Goal: Task Accomplishment & Management: Manage account settings

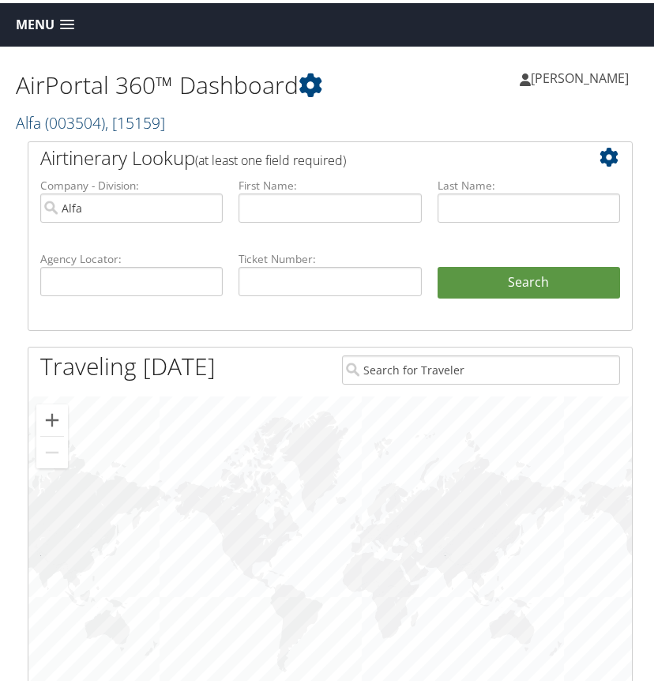
click at [155, 123] on span ", [ 15159 ]" at bounding box center [135, 119] width 60 height 21
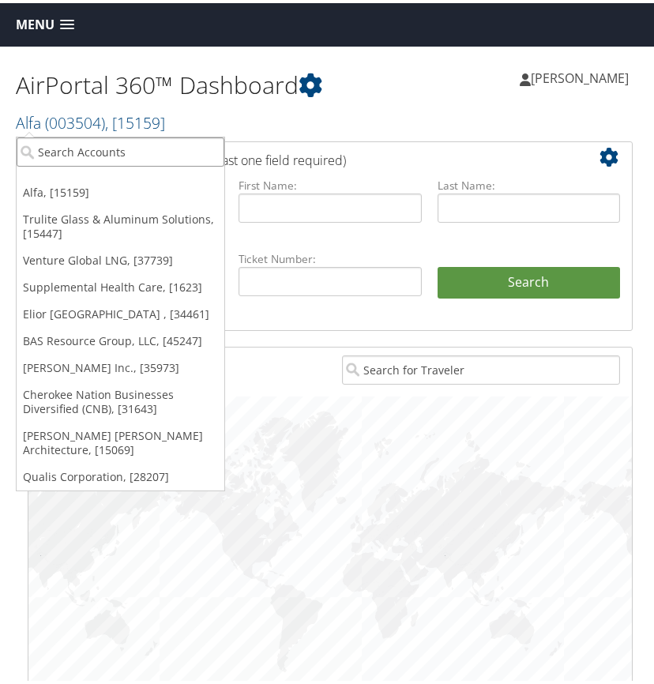
click at [117, 155] on input "search" at bounding box center [121, 148] width 208 height 29
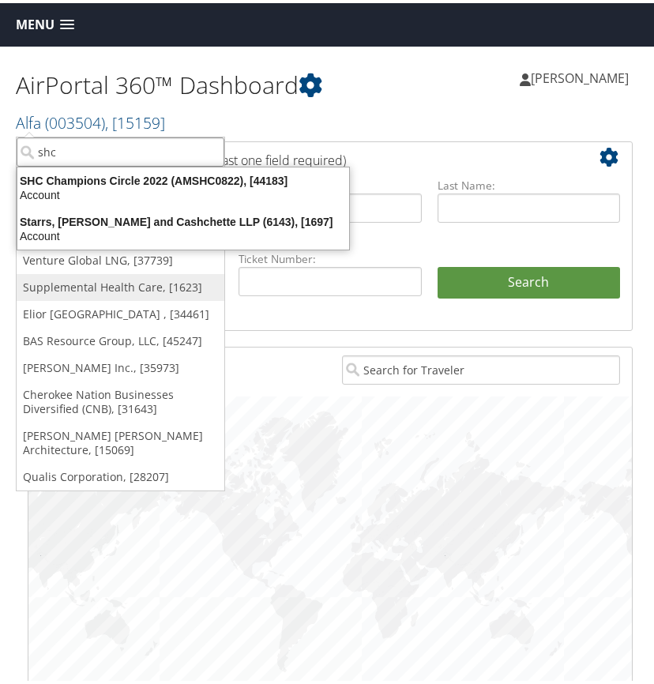
type input "shc"
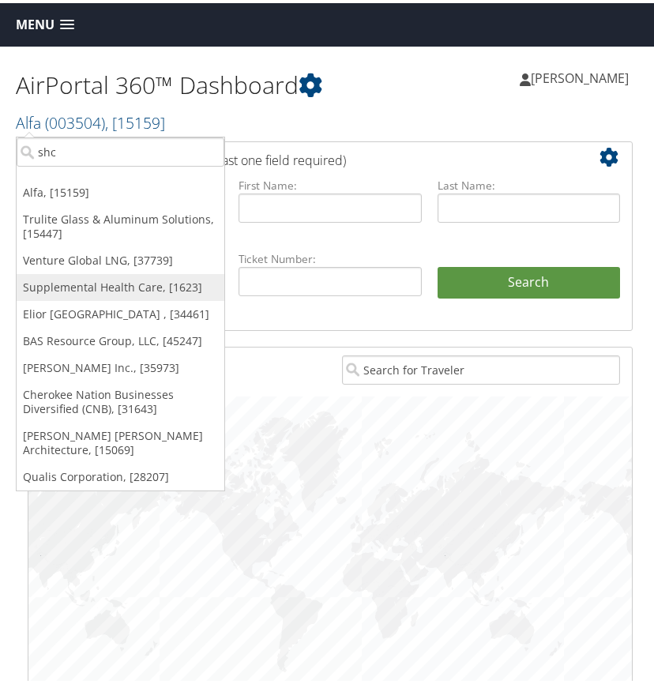
click at [105, 282] on link "Supplemental Health Care, [1623]" at bounding box center [121, 284] width 208 height 27
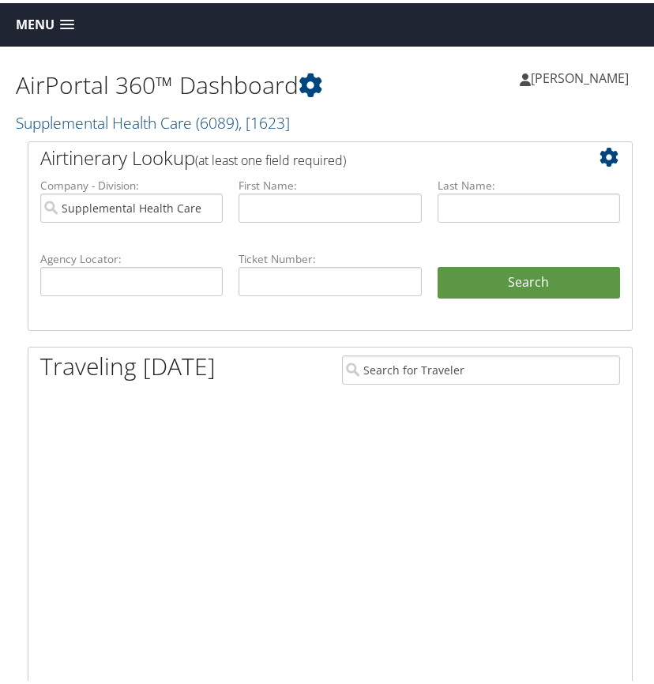
click at [68, 20] on span at bounding box center [67, 22] width 14 height 11
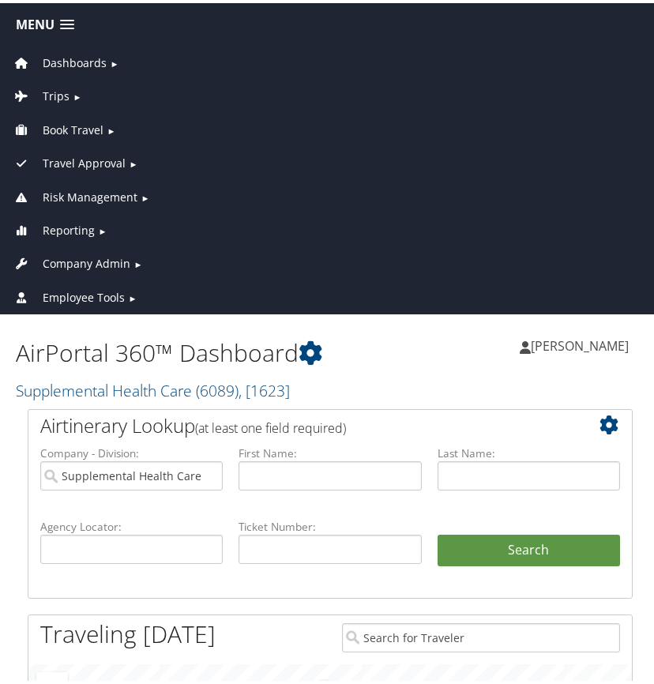
click at [88, 258] on span "Company Admin" at bounding box center [87, 260] width 88 height 17
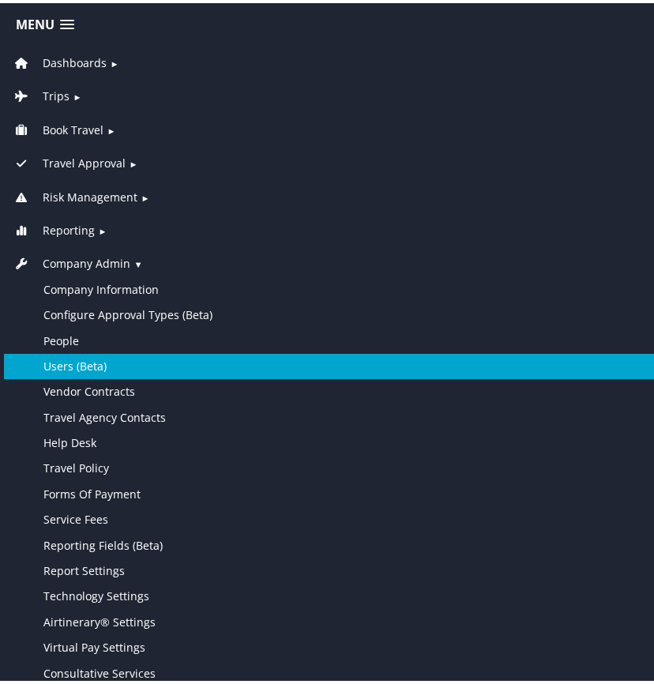
click at [90, 364] on link "Users (Beta)" at bounding box center [330, 362] width 652 height 25
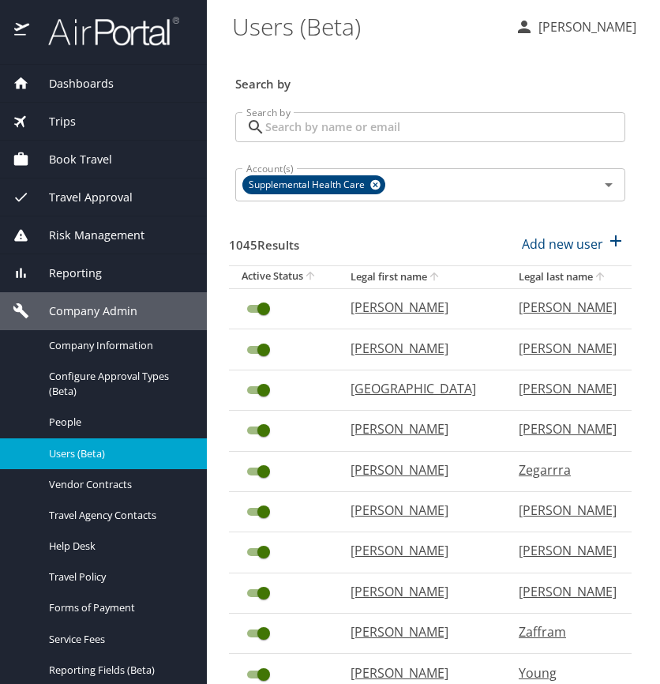
click at [278, 126] on input "Search by" at bounding box center [445, 127] width 360 height 30
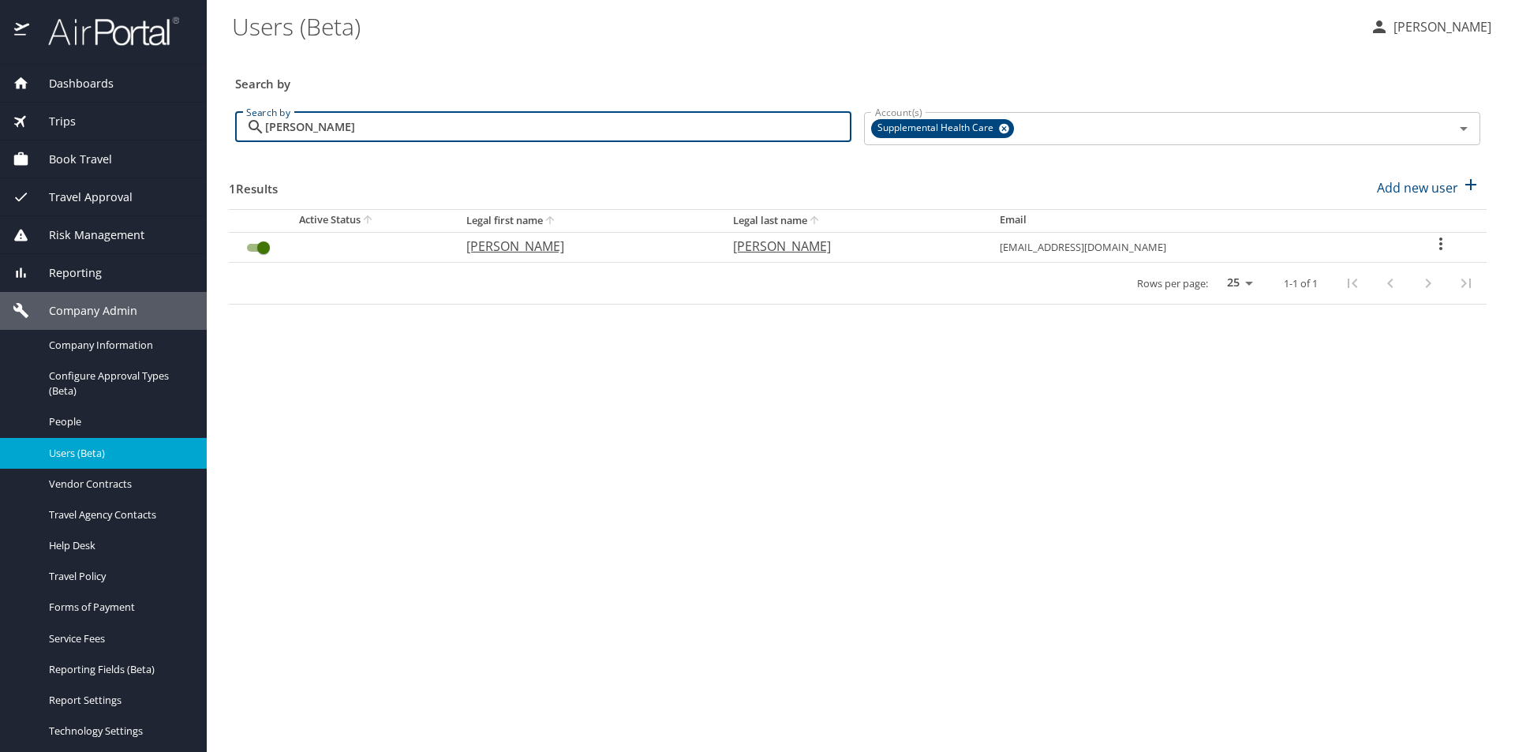
type input "eggleston"
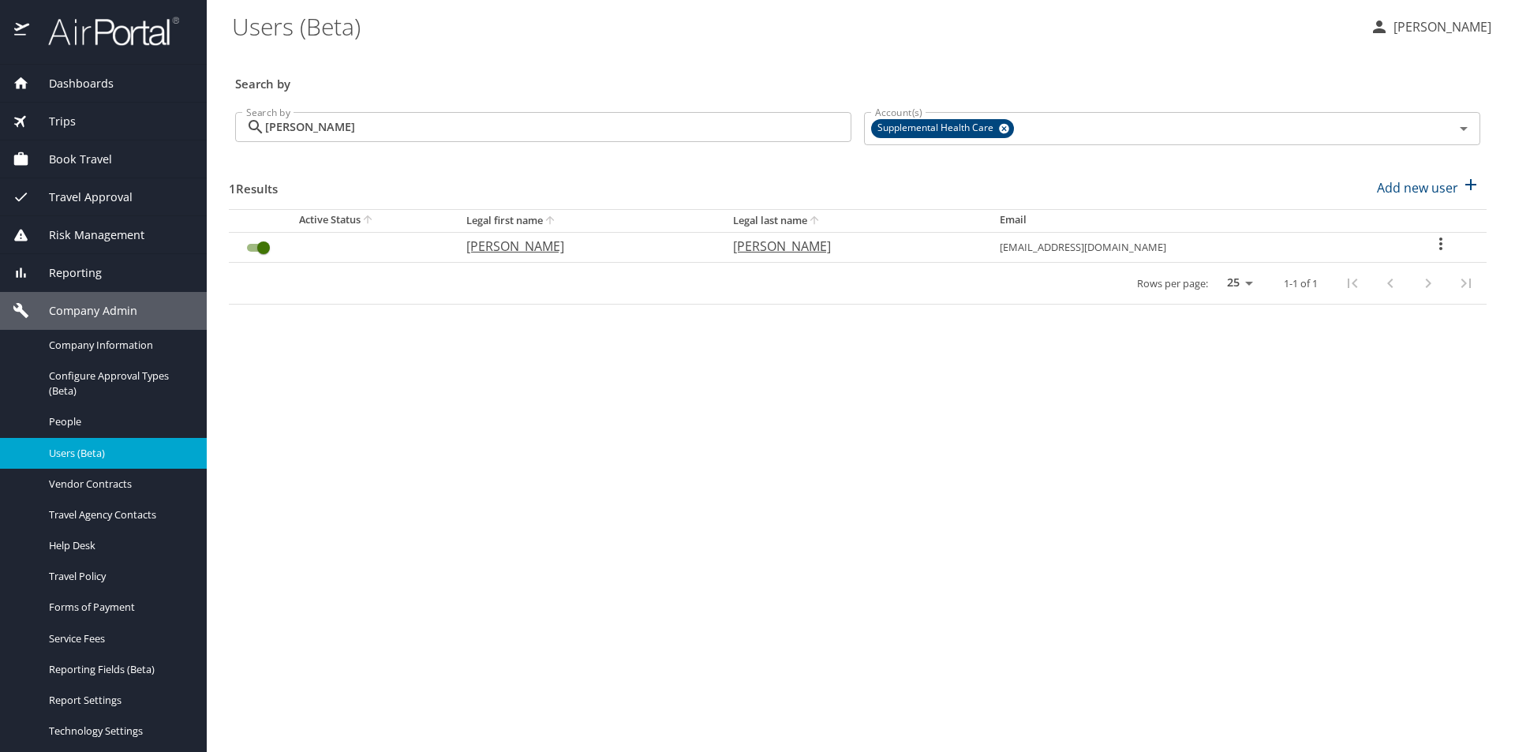
click at [659, 239] on icon "User Search Table" at bounding box center [1441, 243] width 19 height 19
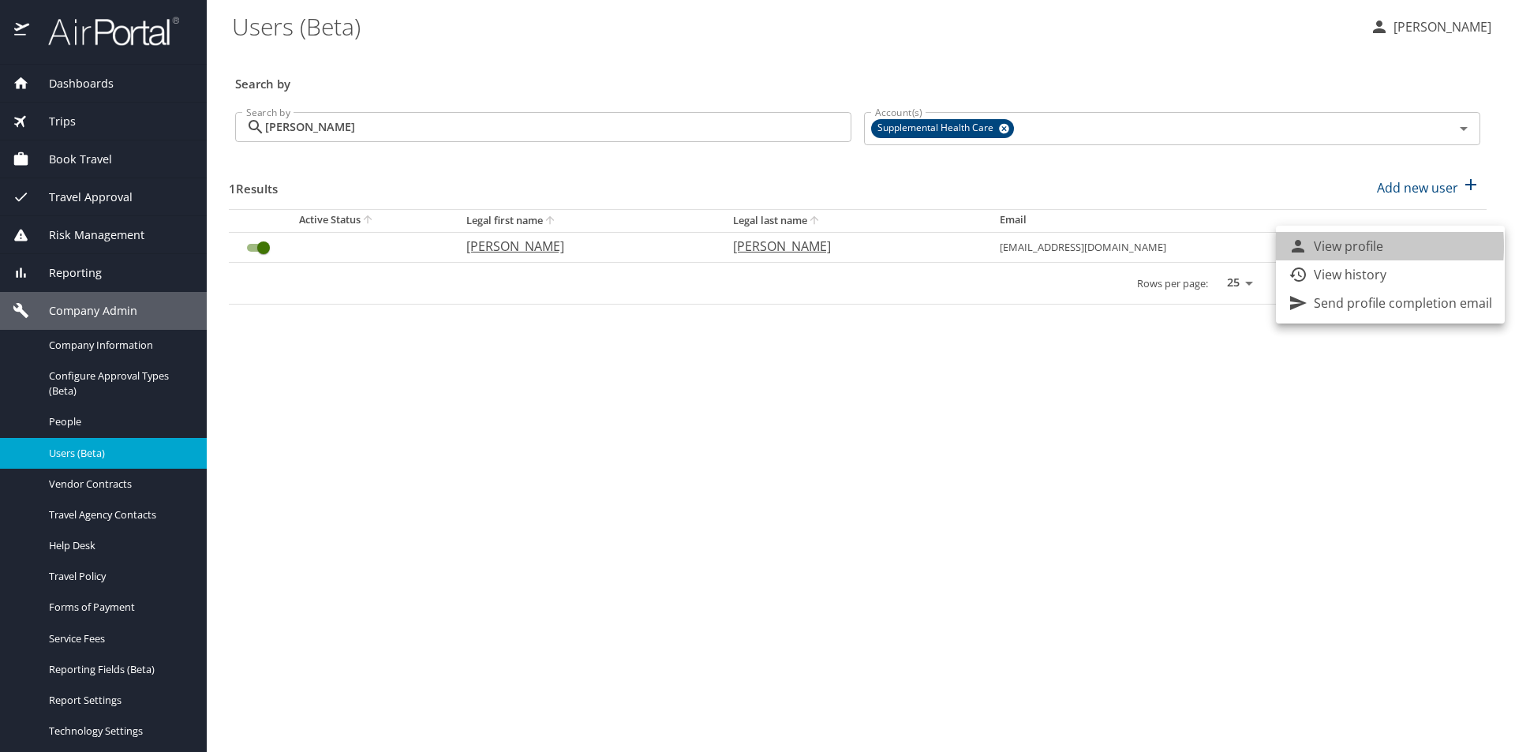
click at [659, 246] on p "View profile" at bounding box center [1348, 246] width 69 height 19
select select "US"
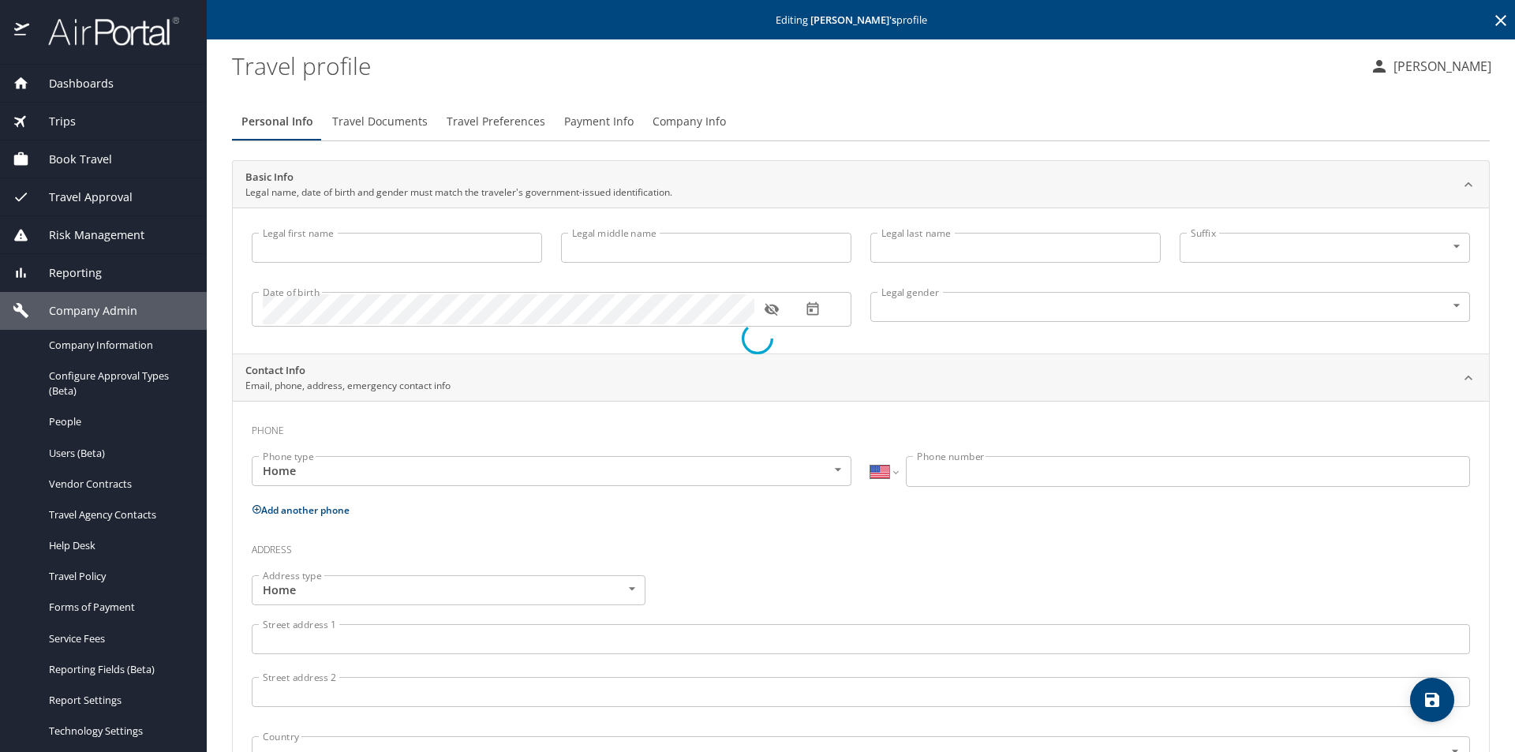
type input "Ryan"
type input "Eggleston"
type input "Undisclosed"
select select "US"
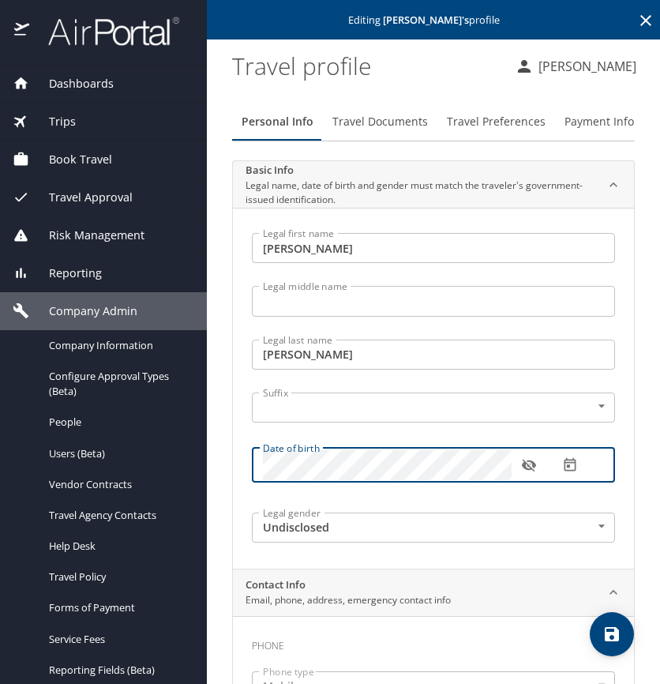
click at [531, 466] on icon "button" at bounding box center [529, 465] width 16 height 16
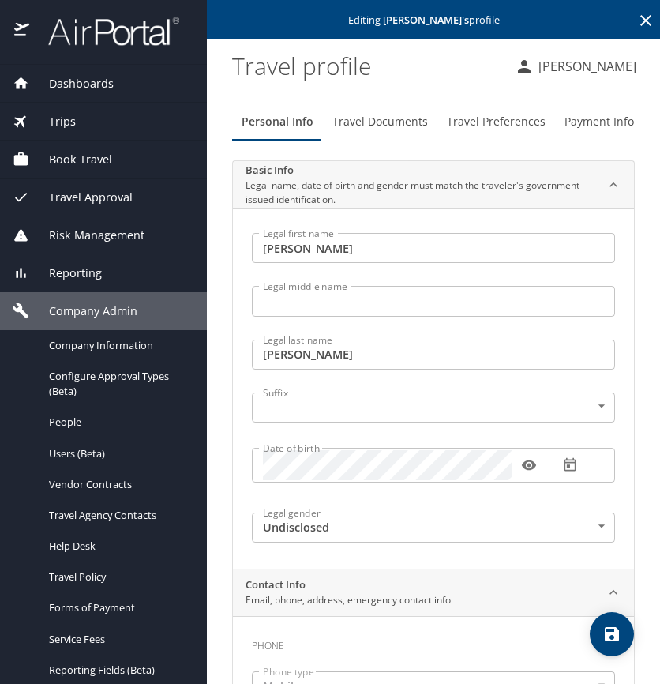
click at [613, 631] on icon "save" at bounding box center [611, 633] width 19 height 19
select select "US"
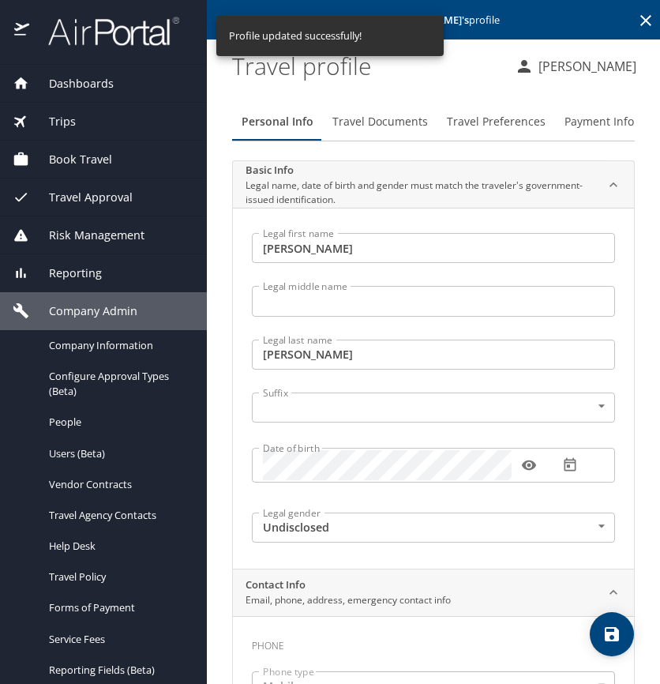
select select "US"
click at [84, 83] on span "Dashboards" at bounding box center [71, 83] width 84 height 17
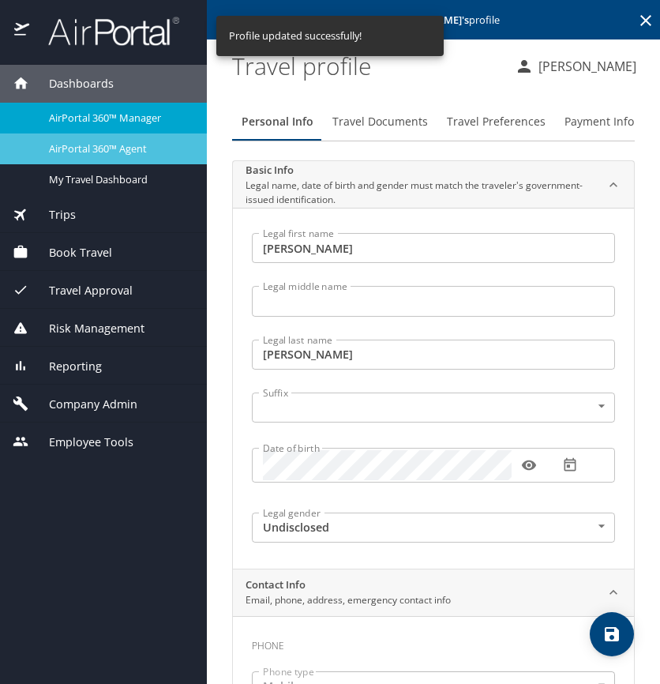
click at [93, 147] on span "AirPortal 360™ Agent" at bounding box center [118, 148] width 139 height 15
